Goal: Check status: Check status

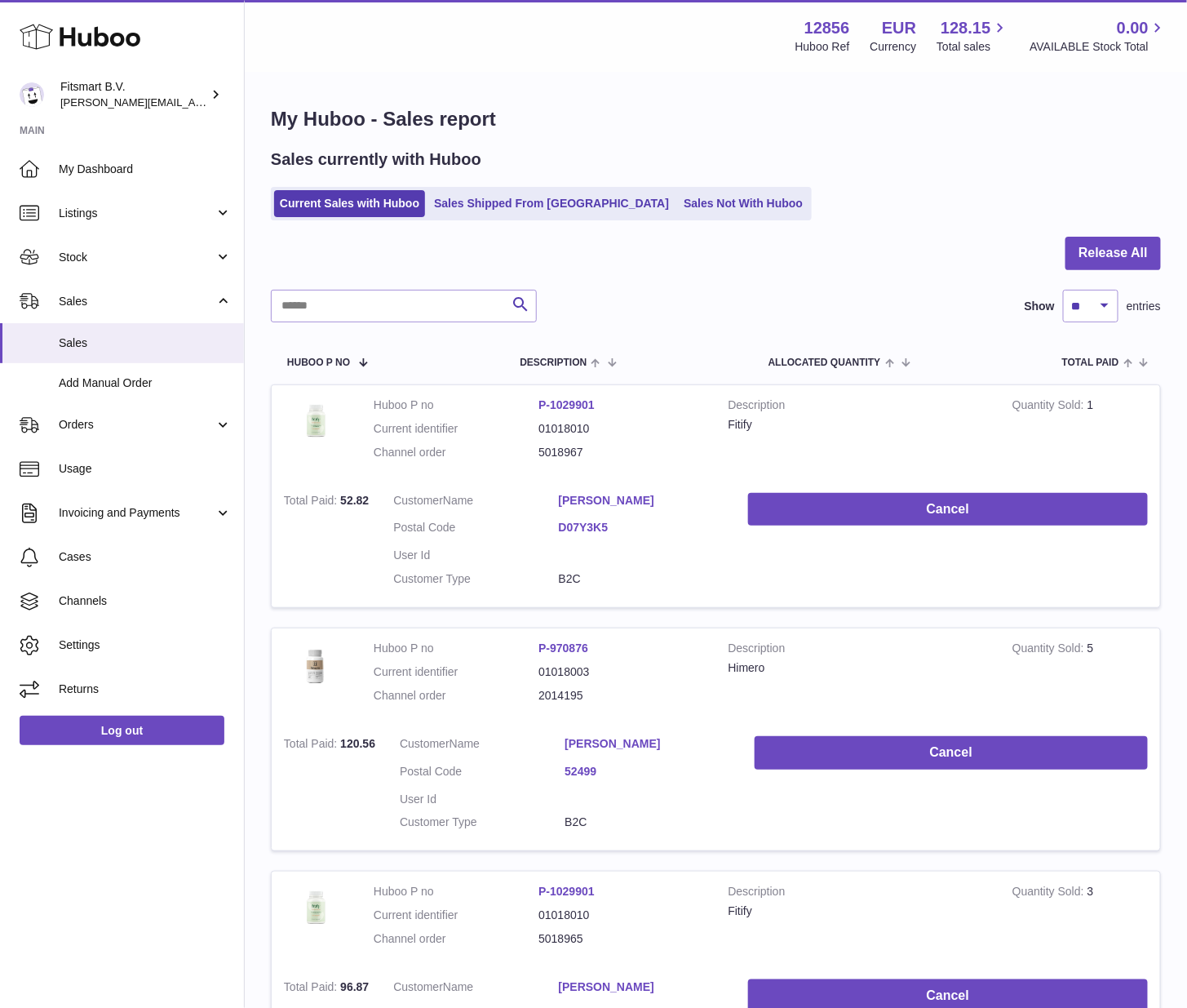
click at [366, 203] on link "Current Sales with Huboo" at bounding box center [349, 203] width 151 height 27
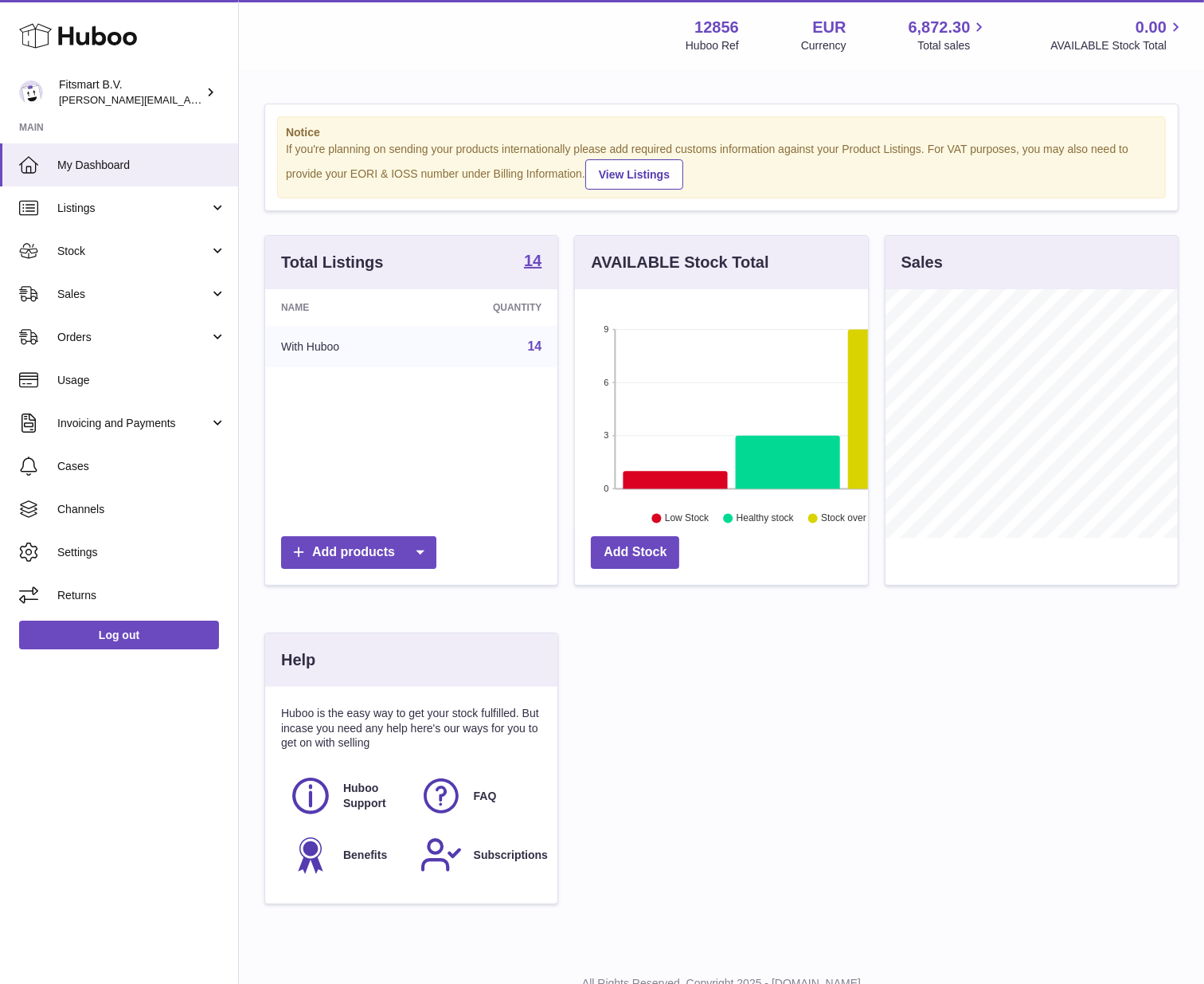
scroll to position [248, 293]
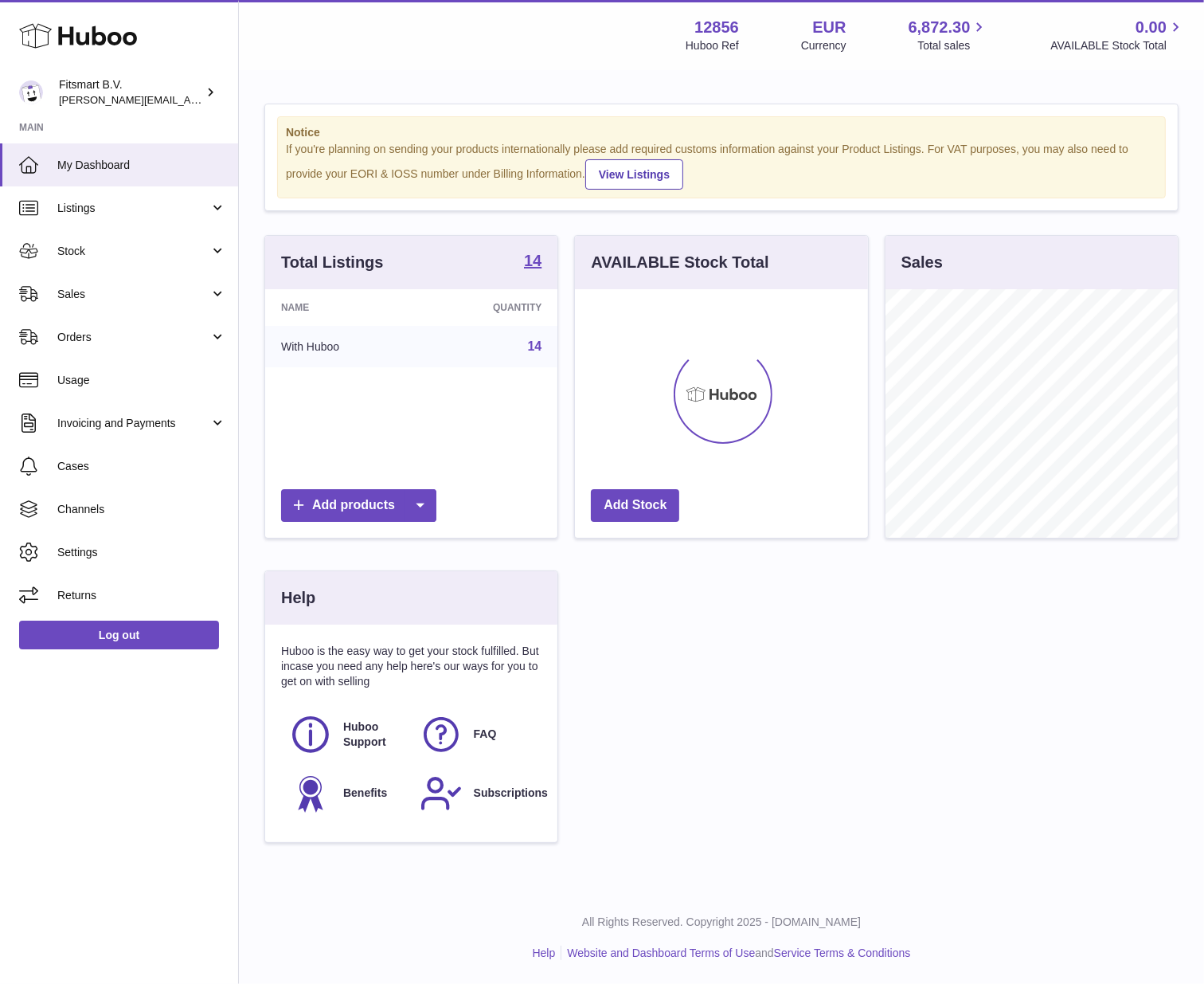
scroll to position [248, 293]
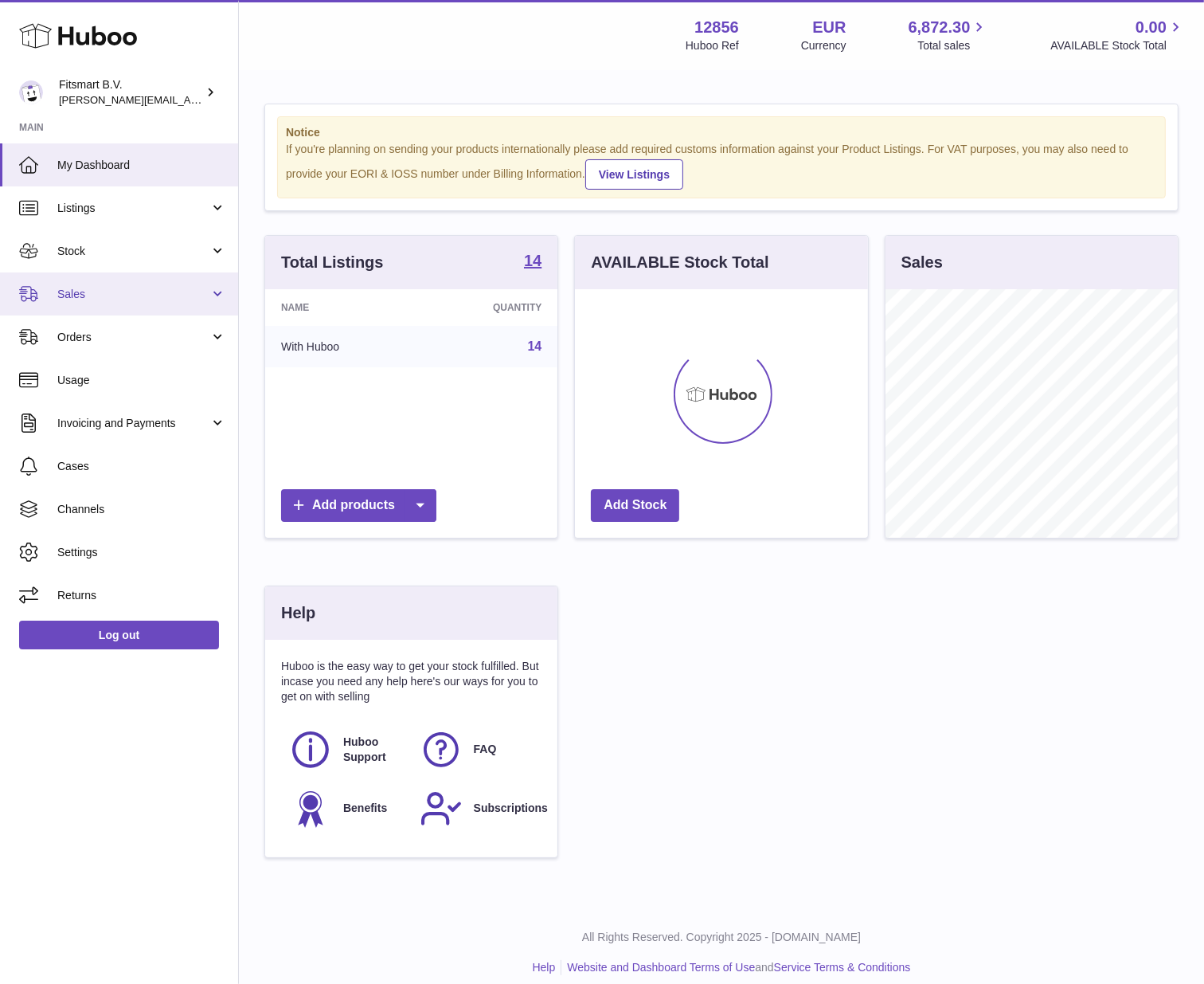
click at [154, 301] on span "Sales" at bounding box center [133, 295] width 152 height 15
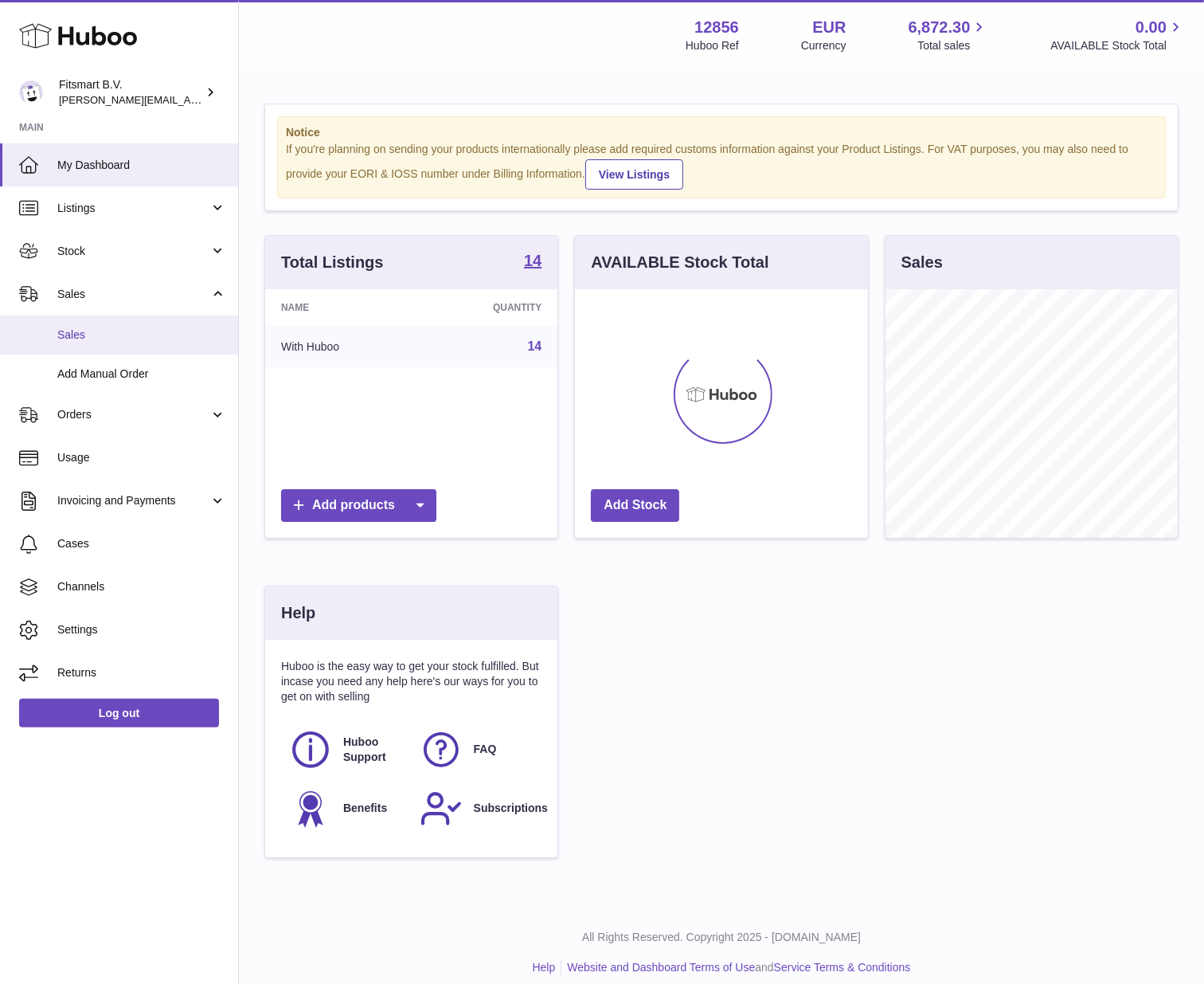
click at [141, 336] on span "Sales" at bounding box center [142, 334] width 169 height 15
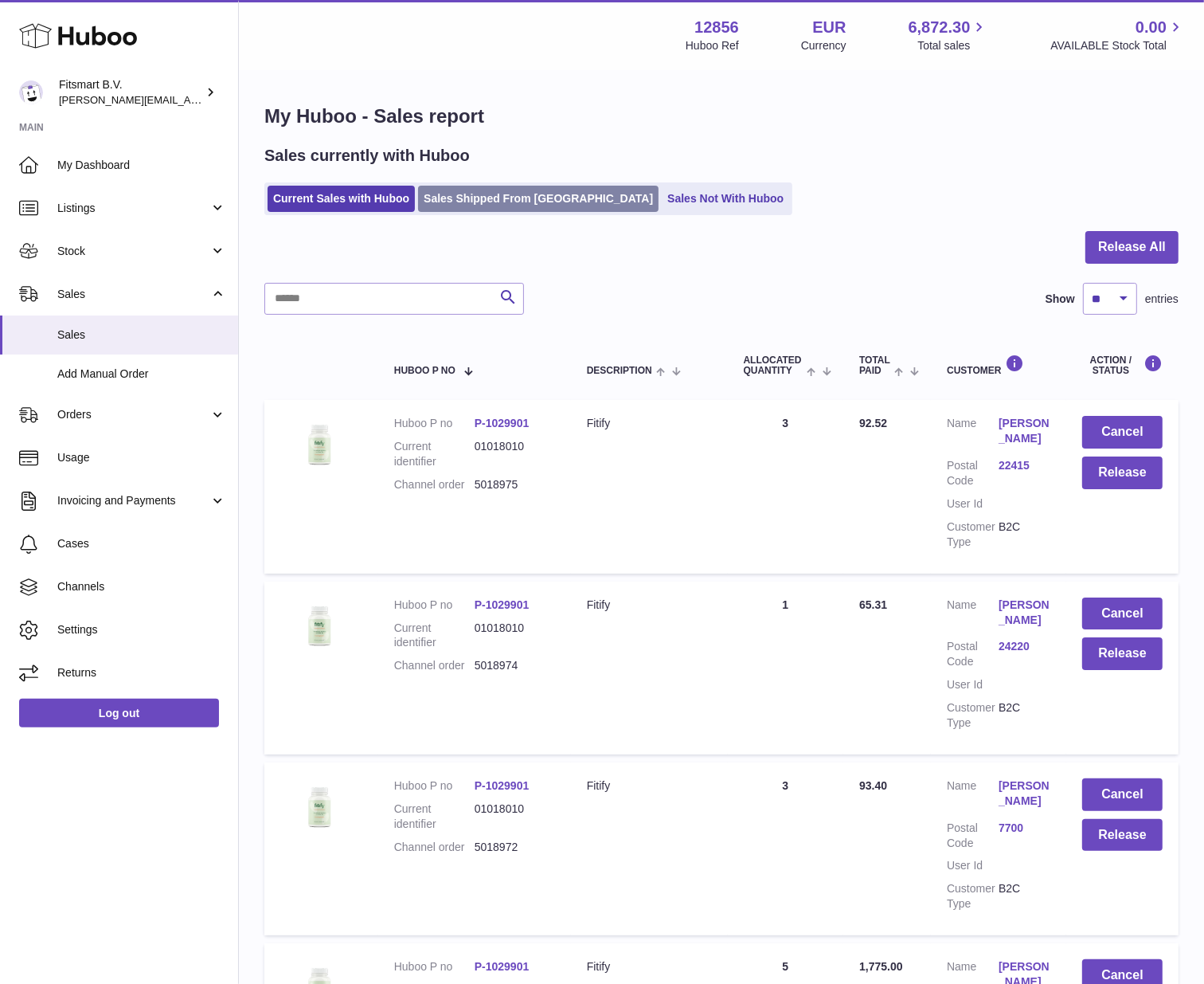
click at [456, 208] on link "Sales Shipped From Huboo" at bounding box center [538, 198] width 241 height 26
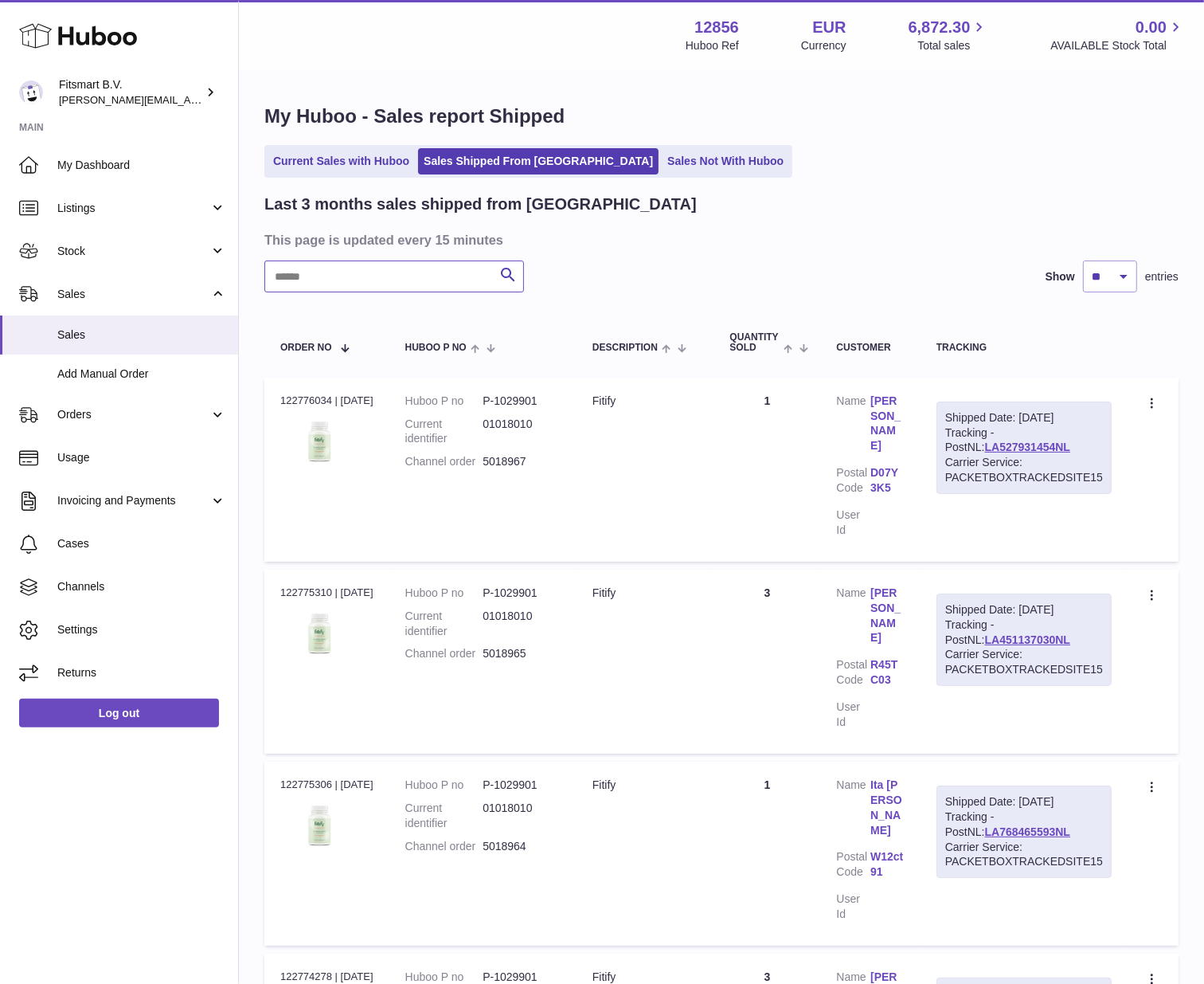
click at [457, 283] on input "text" at bounding box center [394, 276] width 259 height 32
paste input "*******"
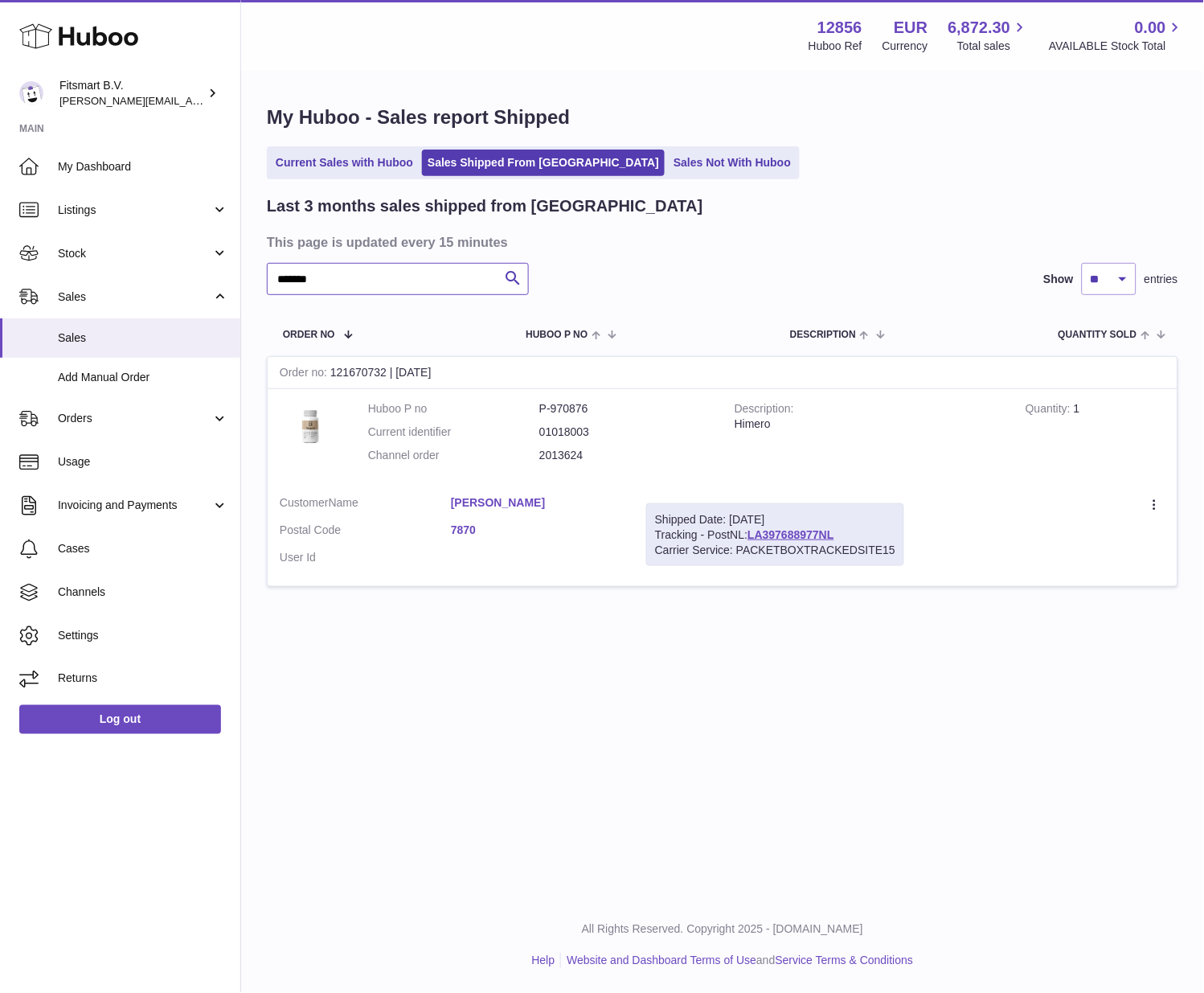
type input "*******"
click at [840, 467] on td "Description Himero" at bounding box center [867, 436] width 291 height 94
click at [803, 533] on link "LA397688977NL" at bounding box center [791, 535] width 86 height 13
